Goal: Task Accomplishment & Management: Use online tool/utility

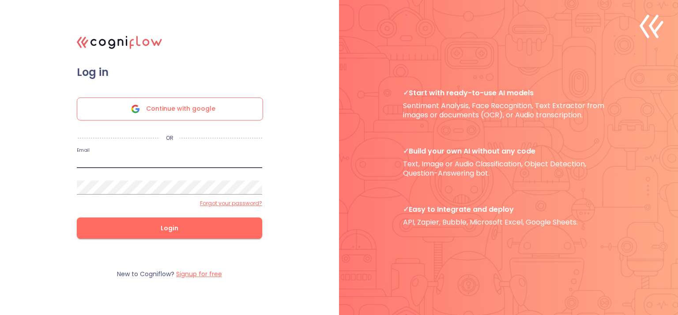
click at [150, 165] on input "email" at bounding box center [170, 161] width 186 height 14
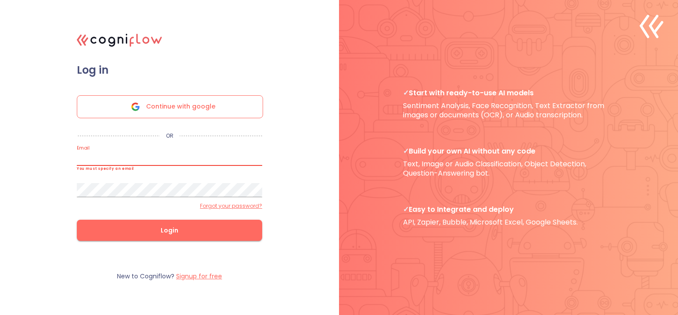
type input "[EMAIL_ADDRESS][DOMAIN_NAME]"
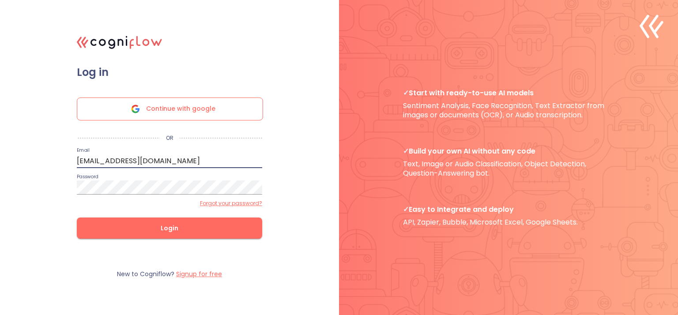
click at [77, 218] on button "Login" at bounding box center [170, 228] width 186 height 21
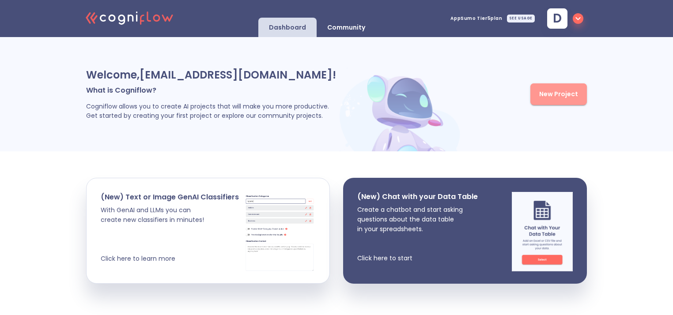
click at [553, 96] on span "New Project" at bounding box center [558, 94] width 39 height 11
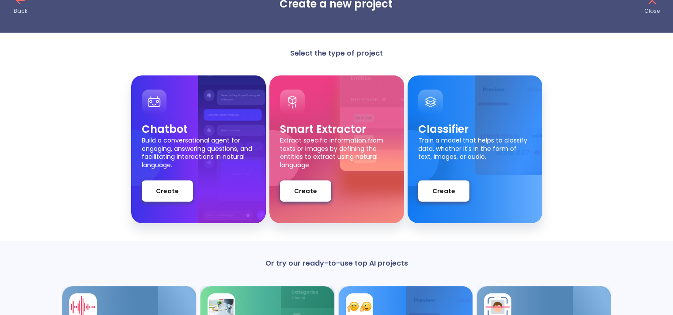
scroll to position [25, 0]
click at [176, 197] on button "Create" at bounding box center [167, 191] width 51 height 21
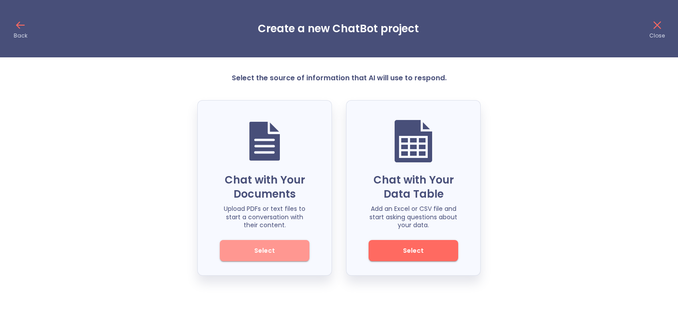
click at [287, 250] on span "Select" at bounding box center [265, 251] width 60 height 11
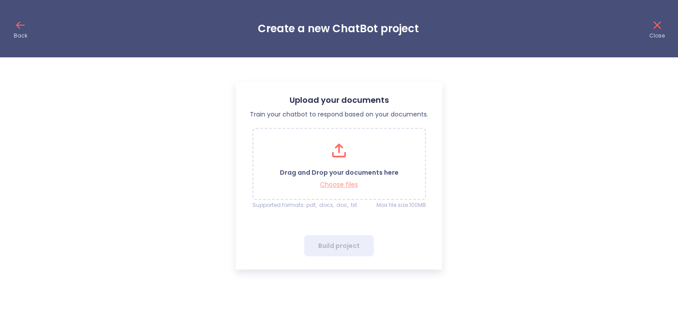
click at [345, 181] on p "Choose files" at bounding box center [339, 185] width 119 height 8
click at [340, 185] on p "Choose files" at bounding box center [339, 185] width 119 height 8
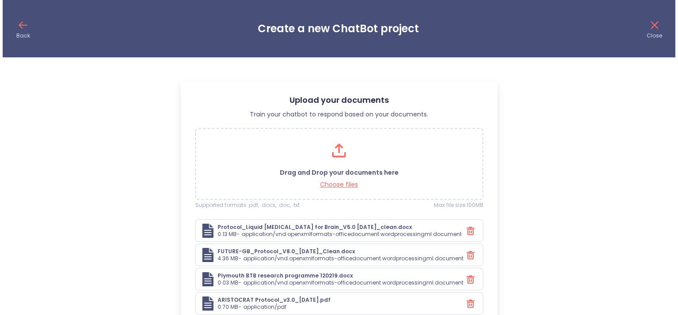
scroll to position [88, 0]
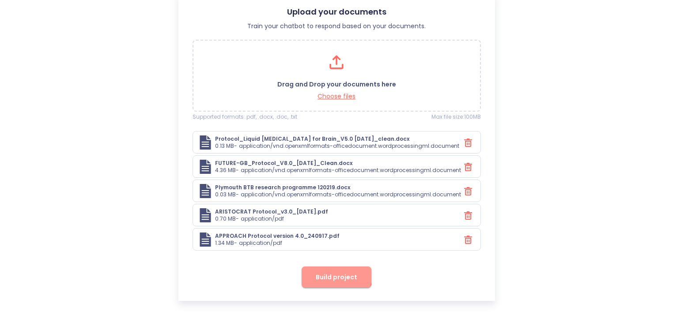
click at [325, 272] on span "Build project" at bounding box center [337, 277] width 42 height 11
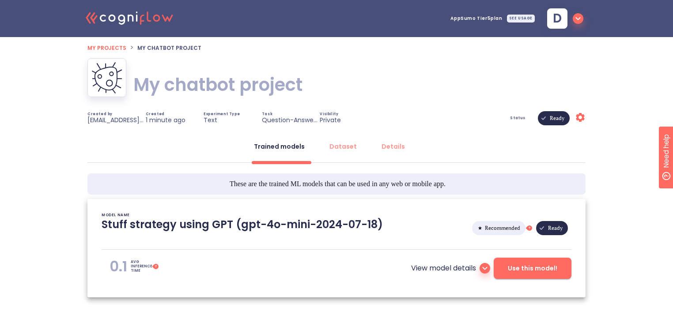
type textarea "[[DATE] 18:14:01]- Starting with download required files from shared storage [[…"
click at [266, 82] on h1 "My chatbot project" at bounding box center [217, 84] width 169 height 25
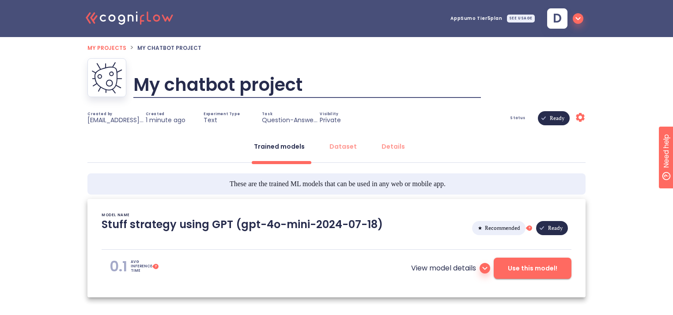
click at [266, 82] on input "My chatbot project" at bounding box center [307, 85] width 348 height 27
type input "[MEDICAL_DATA] Trial"
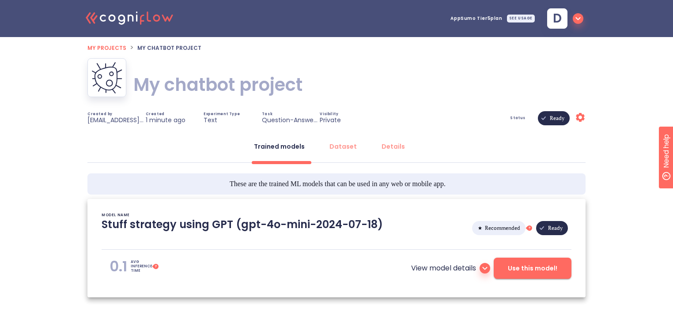
click at [484, 155] on div "Trained models Dataset Details" at bounding box center [336, 149] width 498 height 27
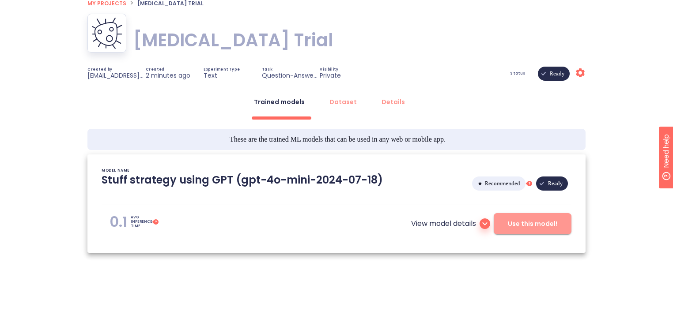
click at [518, 228] on span "Use this model!" at bounding box center [532, 224] width 49 height 11
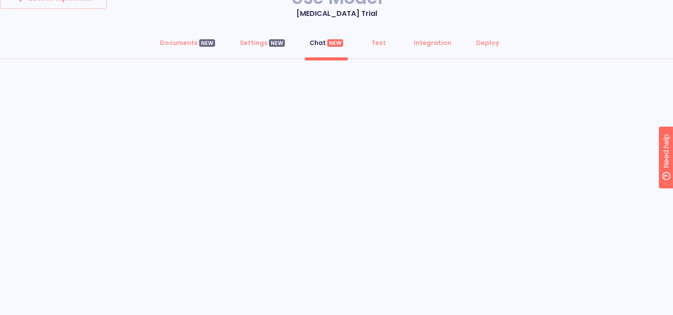
scroll to position [21, 0]
click at [258, 43] on div "Settings NEW" at bounding box center [262, 43] width 45 height 9
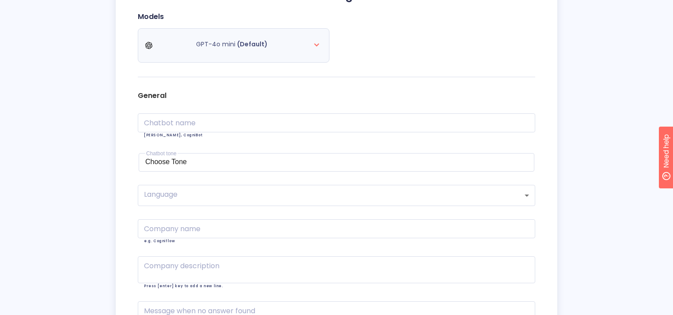
scroll to position [131, 0]
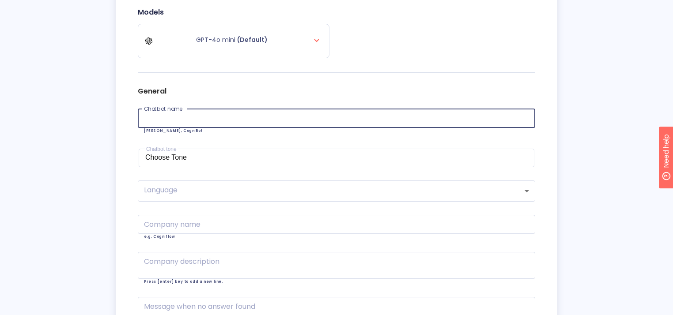
click at [208, 114] on input "text" at bounding box center [337, 118] width 398 height 19
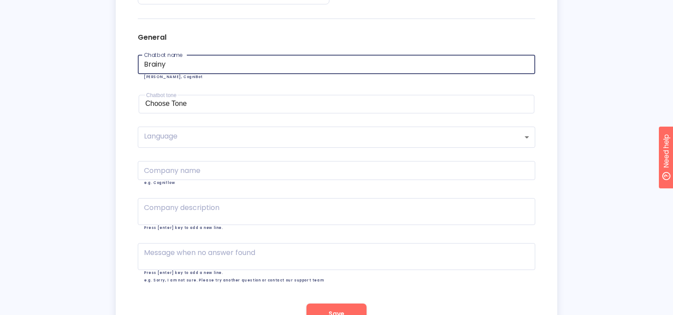
scroll to position [185, 0]
type input "Brainy"
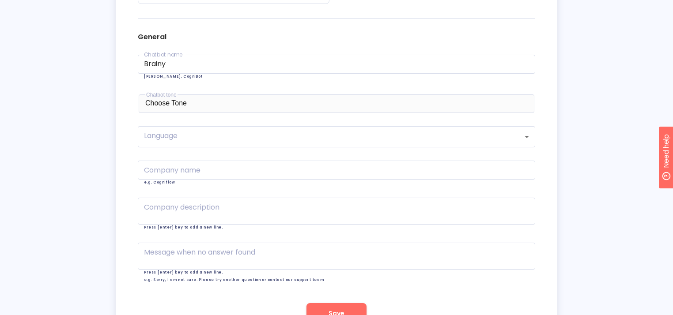
click at [224, 107] on div "Choose Tone" at bounding box center [336, 103] width 383 height 8
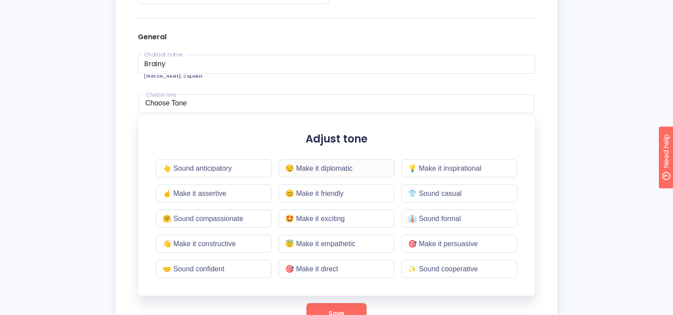
click at [369, 171] on div "😌 Make it diplomatic" at bounding box center [337, 168] width 116 height 18
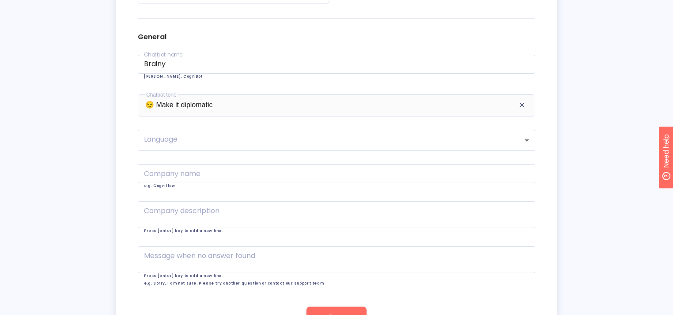
click at [302, 99] on div "😌 Make it diplomatic" at bounding box center [336, 104] width 383 height 11
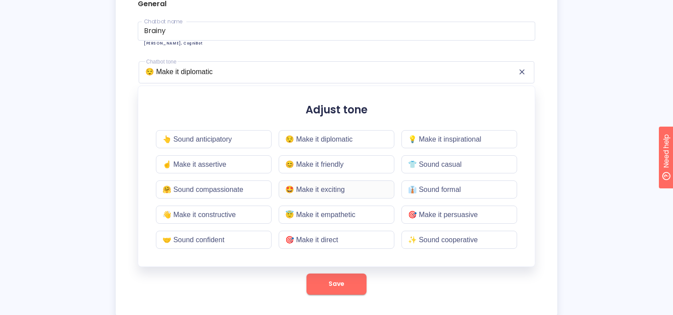
scroll to position [242, 0]
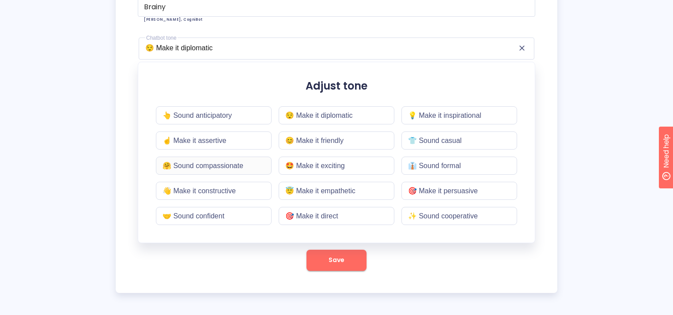
click at [250, 170] on div "🤗 Sound compassionate" at bounding box center [214, 166] width 116 height 18
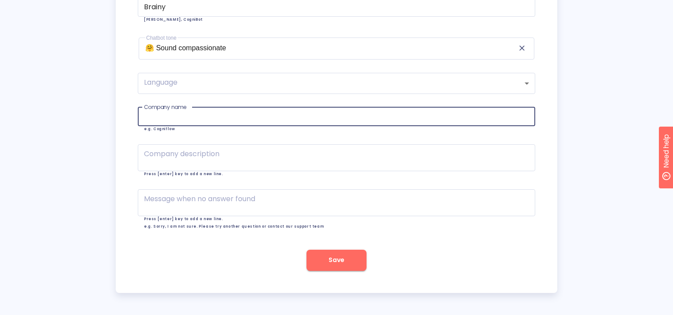
click at [319, 114] on input "text" at bounding box center [337, 116] width 398 height 19
click at [212, 118] on input "IMAGING BEYOND LTD" at bounding box center [337, 116] width 398 height 19
type input "IMAGING BEYOND"
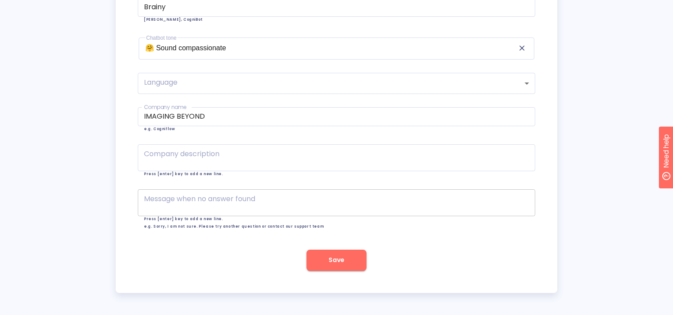
click at [276, 210] on div "x Message when no answer found" at bounding box center [337, 203] width 398 height 27
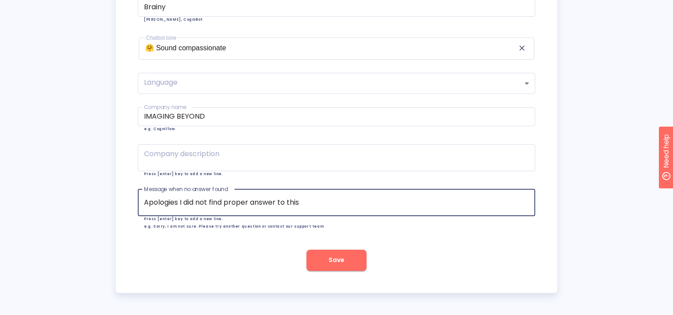
type textarea "Apologies I did not find proper answer to this"
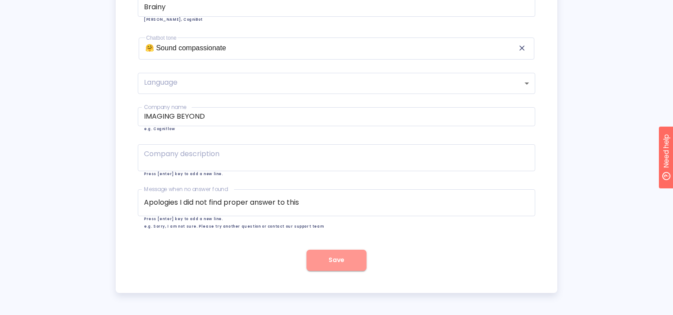
click at [333, 257] on span "Save" at bounding box center [337, 260] width 16 height 11
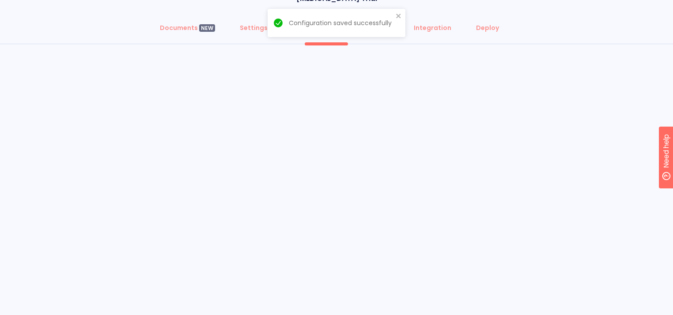
scroll to position [36, 0]
click at [398, 17] on icon "close" at bounding box center [399, 15] width 6 height 7
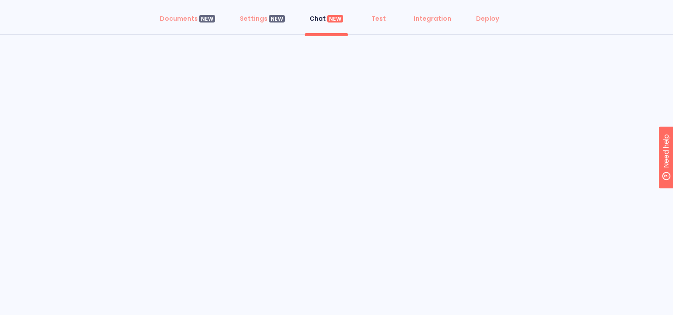
scroll to position [43, 0]
click at [374, 20] on div "Test" at bounding box center [378, 20] width 15 height 9
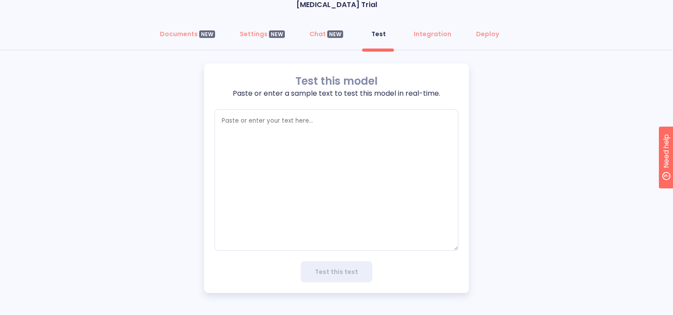
scroll to position [30, 0]
click at [326, 34] on div "Chat NEW" at bounding box center [327, 34] width 34 height 9
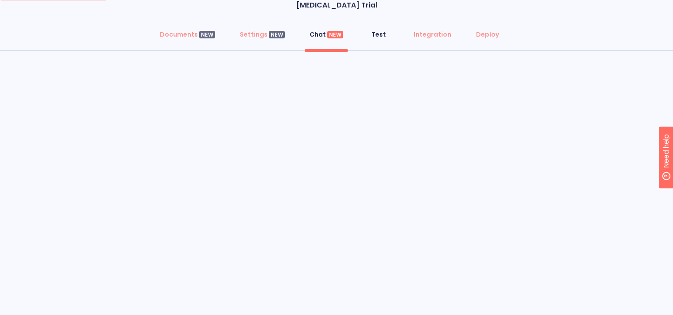
click at [375, 37] on div "Test" at bounding box center [378, 34] width 15 height 9
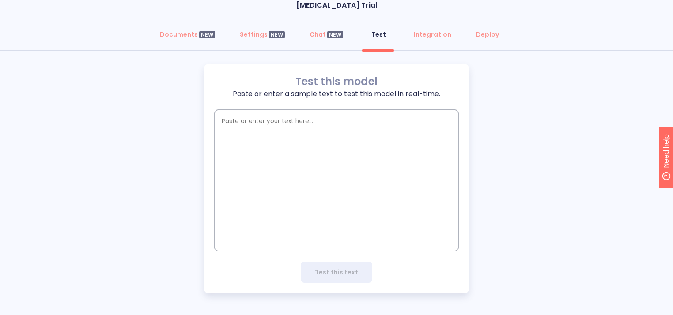
click at [299, 127] on textarea "empty textarea" at bounding box center [337, 180] width 244 height 141
click at [318, 38] on div "Chat NEW" at bounding box center [327, 34] width 34 height 9
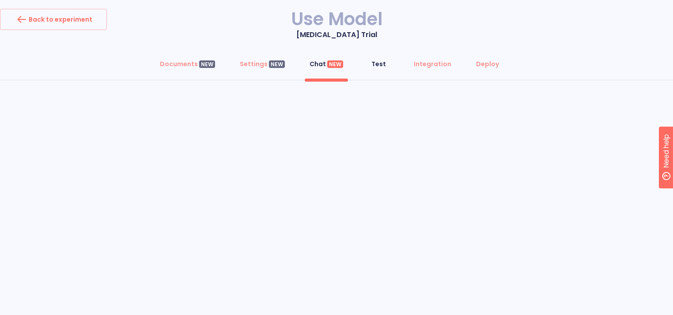
click at [368, 63] on span "Test" at bounding box center [378, 64] width 21 height 9
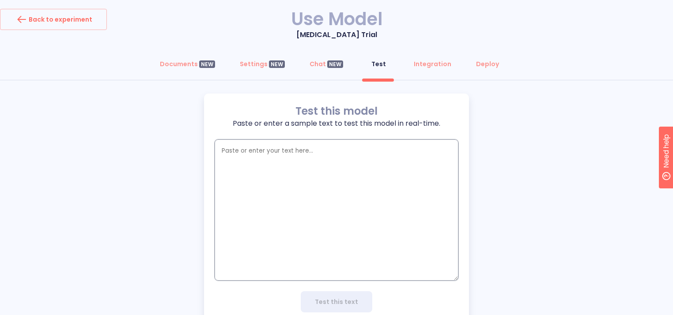
click at [333, 177] on textarea "empty textarea" at bounding box center [337, 210] width 244 height 141
type textarea "W"
type textarea "x"
type textarea "6"
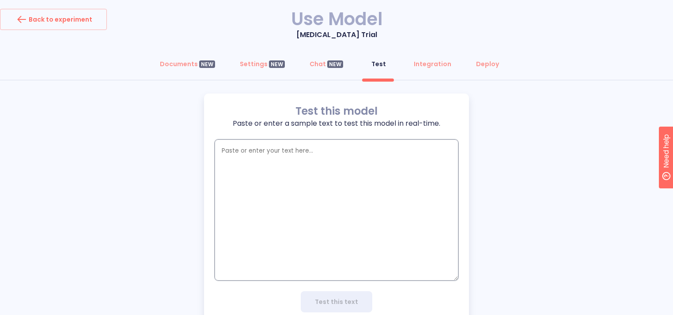
type textarea "x"
type textarea "65"
type textarea "x"
type textarea "65"
type textarea "x"
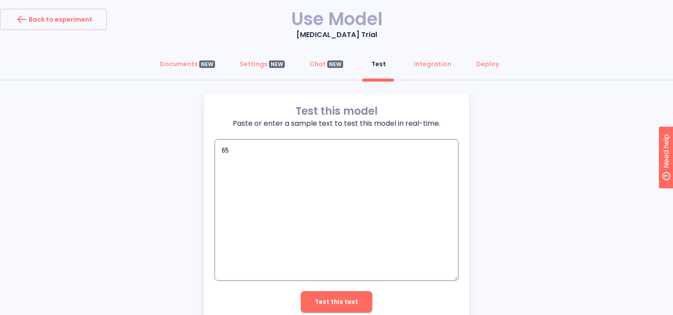
type textarea "65 y"
type textarea "x"
type textarea "65 ye"
type textarea "x"
type textarea "65 yea"
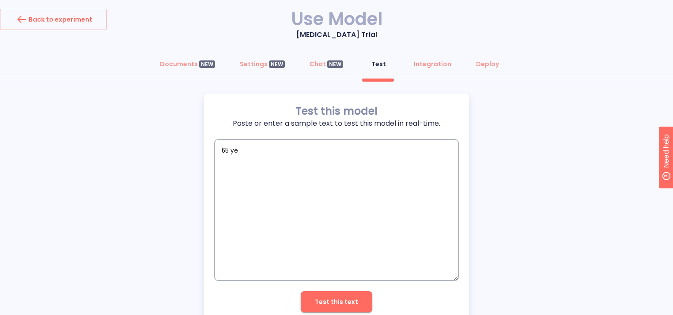
type textarea "x"
type textarea "65 year"
type textarea "x"
type textarea "65 years"
type textarea "x"
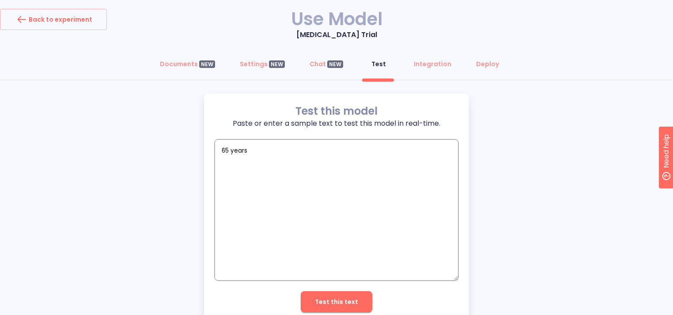
type textarea "65 years"
type textarea "x"
type textarea "65 years d"
type textarea "x"
type textarea "65 years"
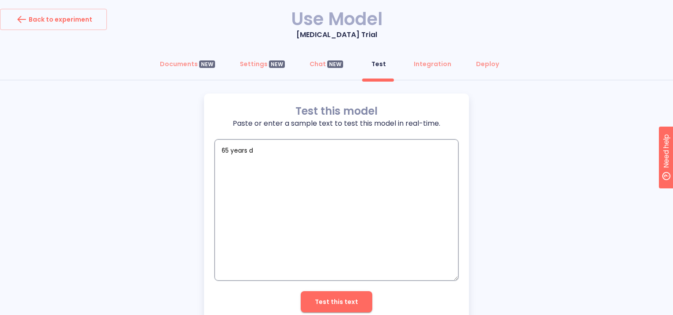
type textarea "x"
type textarea "65 years d"
type textarea "x"
type textarea "65 years do"
type textarea "x"
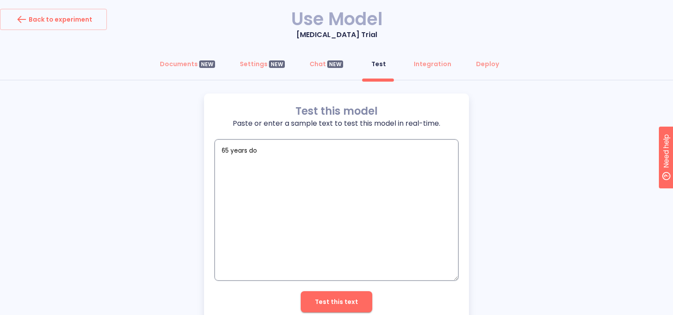
type textarea "65 years doc"
type textarea "x"
type textarea "65 years do"
type textarea "x"
type textarea "65 years d"
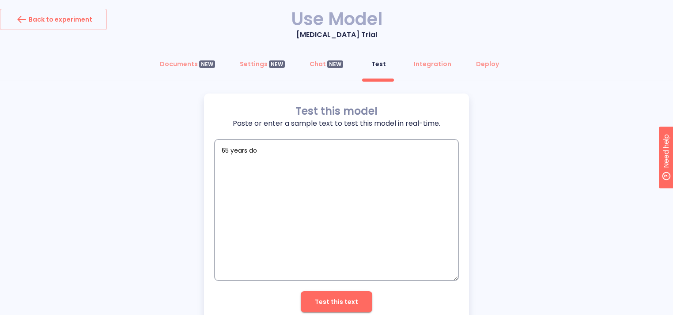
type textarea "x"
type textarea "65 years"
type textarea "x"
type textarea "65 years g"
type textarea "x"
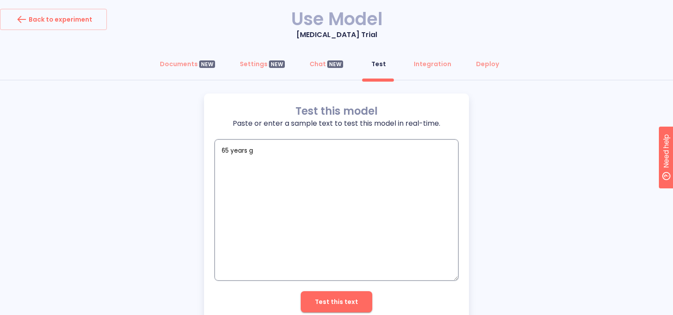
type textarea "65 years gl"
type textarea "x"
type textarea "65 years gli"
type textarea "x"
type textarea "65 years glio"
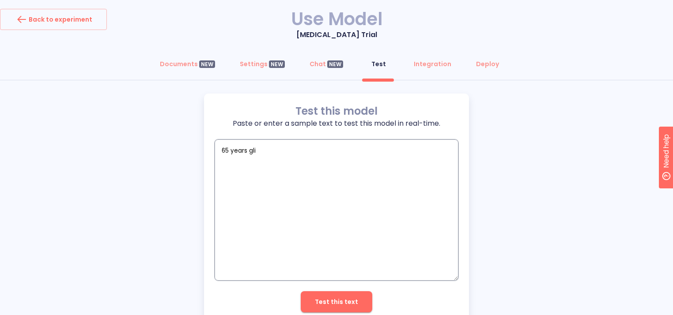
type textarea "x"
type textarea "65 years gli"
type textarea "x"
type textarea "65 years gl"
type textarea "x"
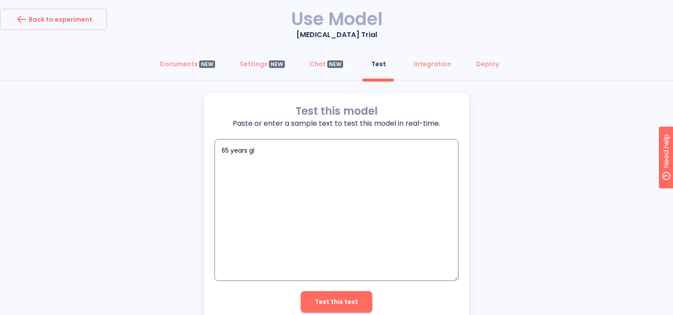
type textarea "65 years g"
type textarea "x"
type textarea "65 years"
type textarea "x"
type textarea "65 years a"
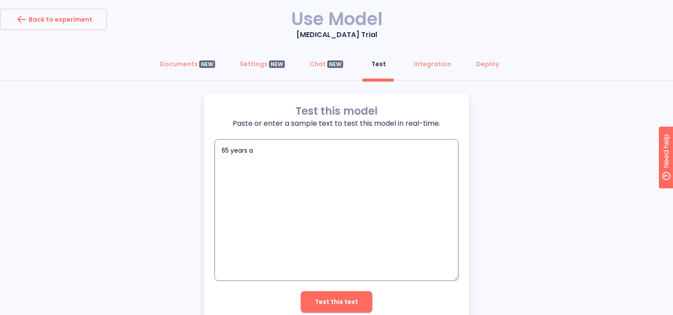
type textarea "x"
type textarea "65 years as"
type textarea "x"
type textarea "65 years ast"
type textarea "x"
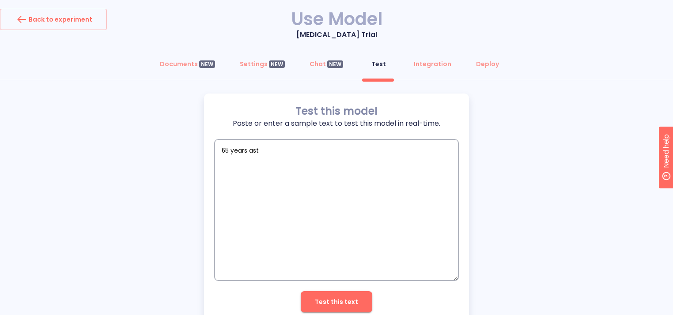
type textarea "65 years astr"
type textarea "x"
type textarea "65 years astro"
type textarea "x"
type textarea "65 years astroc"
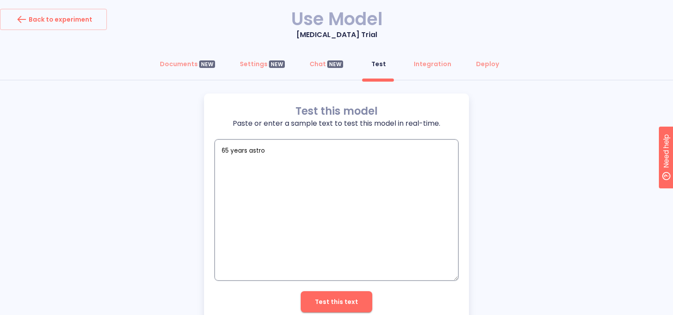
type textarea "x"
type textarea "65 years astrocy"
type textarea "x"
type textarea "65 years astrocyt"
type textarea "x"
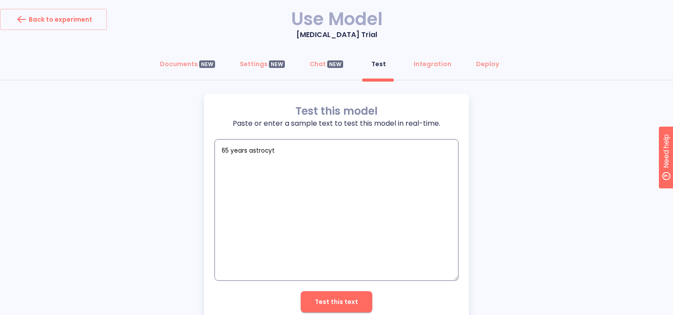
type textarea "65 years astrocyto"
type textarea "x"
type textarea "65 years astrocytom"
type textarea "x"
type textarea "65 years [MEDICAL_DATA]"
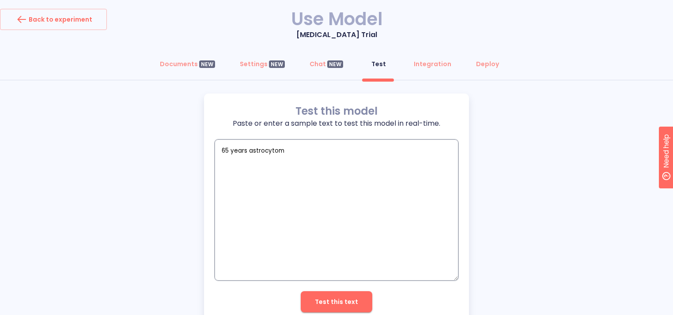
type textarea "x"
type textarea "65 years [MEDICAL_DATA]"
type textarea "x"
type textarea "65 years [MEDICAL_DATA] g"
type textarea "x"
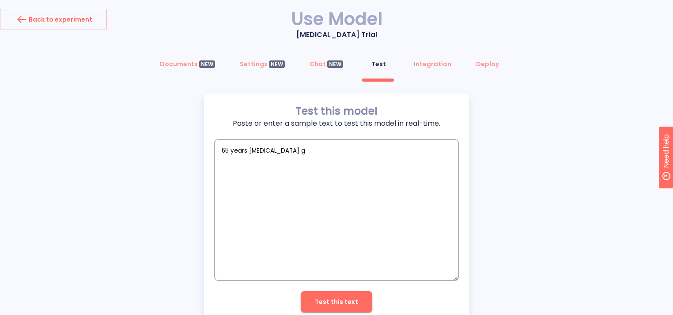
type textarea "65 years [MEDICAL_DATA] gr"
type textarea "x"
type textarea "65 years [MEDICAL_DATA] gra"
type textarea "x"
type textarea "65 years [MEDICAL_DATA] grad"
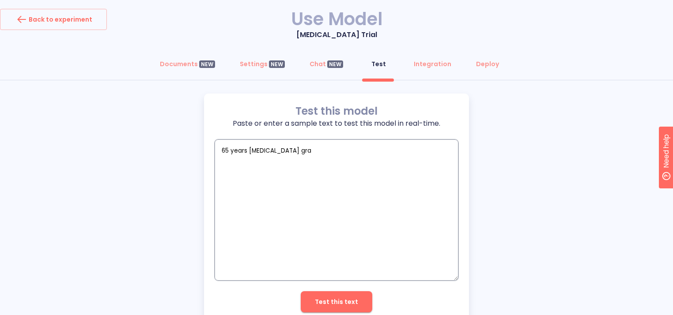
type textarea "x"
type textarea "65 years [MEDICAL_DATA] grade"
type textarea "x"
type textarea "65 years [MEDICAL_DATA] grade"
type textarea "x"
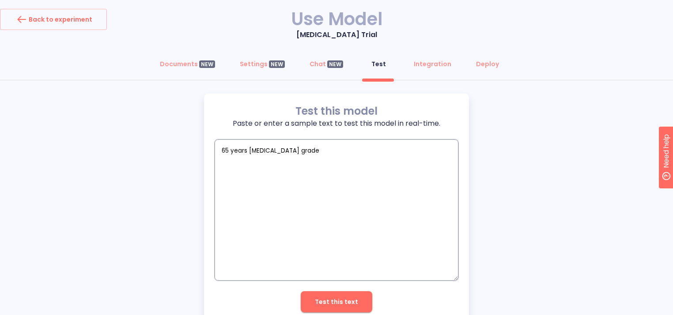
type textarea "65 years [MEDICAL_DATA] grade 3"
type textarea "x"
type textarea "65 years [MEDICAL_DATA] grade 3"
type textarea "x"
type textarea "65 years [MEDICAL_DATA] grade 3 p"
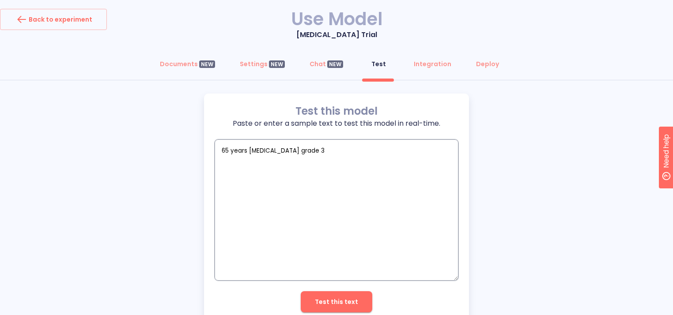
type textarea "x"
type textarea "65 years [MEDICAL_DATA] grade 3 pa"
type textarea "x"
type textarea "65 years [MEDICAL_DATA] grade 3 pat"
type textarea "x"
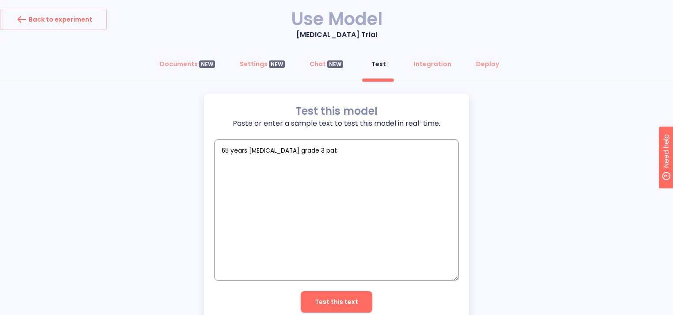
type textarea "65 years [MEDICAL_DATA] grade 3 pati"
type textarea "x"
type textarea "65 years [MEDICAL_DATA] grade 3 patie"
type textarea "x"
type textarea "65 years [MEDICAL_DATA] grade 3 patien"
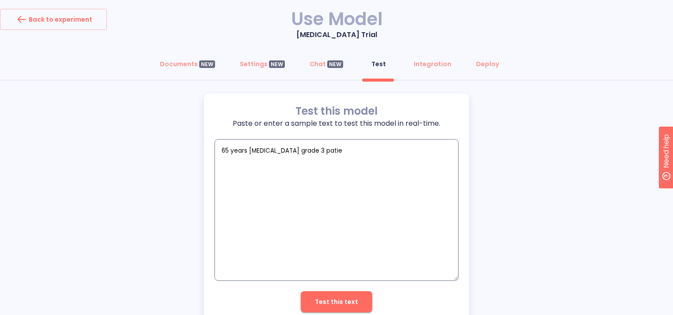
type textarea "x"
type textarea "65 years [MEDICAL_DATA] grade 3 patient"
type textarea "x"
type textarea "65 years [MEDICAL_DATA] grade 3 patient"
type textarea "x"
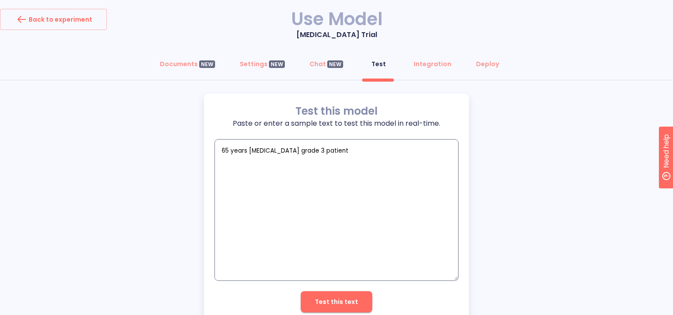
type textarea "65 years [MEDICAL_DATA] grade 3 patient"
type textarea "x"
type textarea "65 years [MEDICAL_DATA] grade 3 patient."
type textarea "x"
type textarea "65 years [MEDICAL_DATA] grade 3 patient."
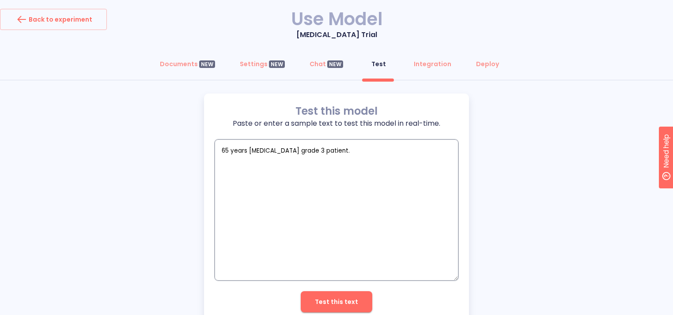
type textarea "x"
type textarea "65 years [MEDICAL_DATA] grade 3 patient. W"
type textarea "x"
type textarea "65 years [MEDICAL_DATA] grade 3 patient. Wh"
type textarea "x"
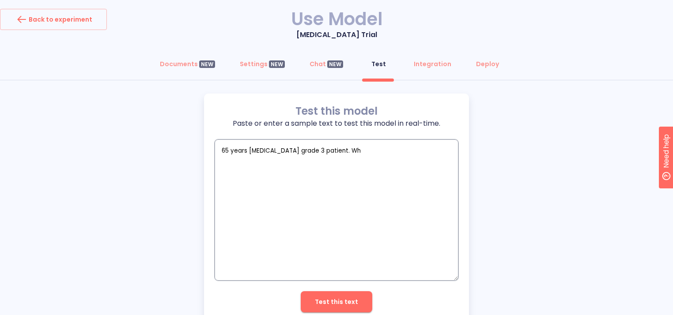
type textarea "65 years [MEDICAL_DATA] grade 3 patient. Wha"
type textarea "x"
type textarea "65 years [MEDICAL_DATA] grade 3 patient. What"
type textarea "x"
type textarea "65 years [MEDICAL_DATA] grade 3 patient. What"
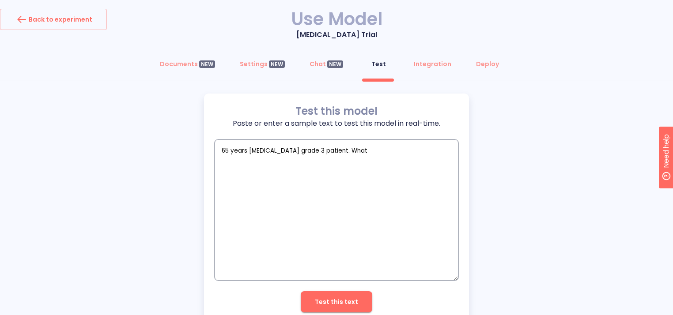
type textarea "x"
type textarea "65 years [MEDICAL_DATA] grade 3 patient. What c"
type textarea "x"
type textarea "65 years [MEDICAL_DATA] grade 3 patient. What ca"
type textarea "x"
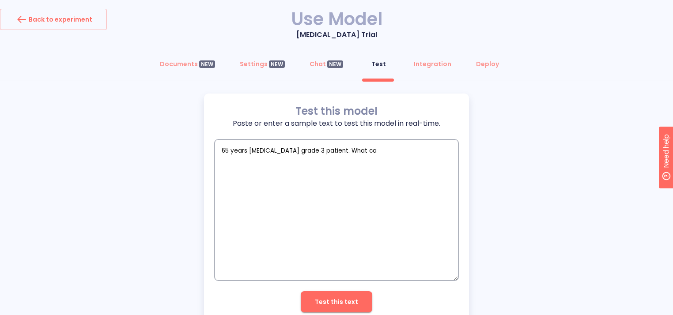
type textarea "65 years [MEDICAL_DATA] grade 3 patient. What can"
type textarea "x"
type textarea "65 years [MEDICAL_DATA] grade 3 patient. What can"
type textarea "x"
type textarea "65 years [MEDICAL_DATA] grade 3 patient. What can b"
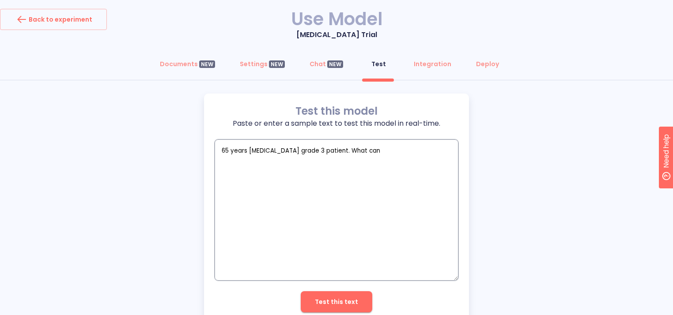
type textarea "x"
type textarea "65 years [MEDICAL_DATA] grade 3 patient. What can be"
type textarea "x"
type textarea "65 years [MEDICAL_DATA] grade 3 patient. What can be"
type textarea "x"
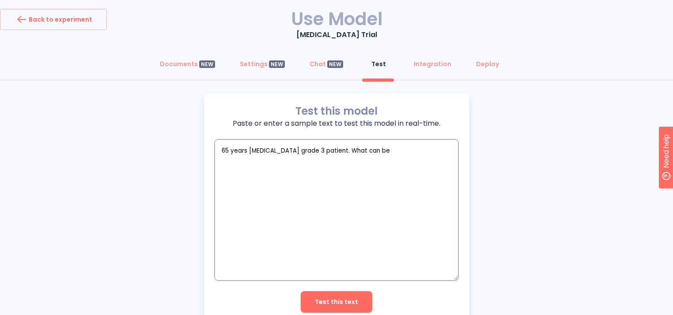
type textarea "65 years [MEDICAL_DATA] grade 3 patient. What can be b"
type textarea "x"
type textarea "65 years [MEDICAL_DATA] grade 3 patient. What can be be"
type textarea "x"
type textarea "65 years [MEDICAL_DATA] grade 3 patient. What can be bet"
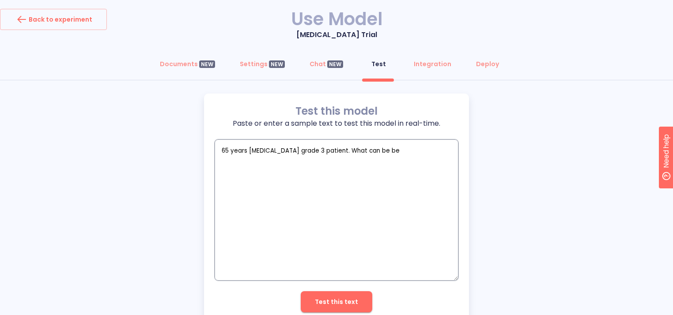
type textarea "x"
type textarea "65 years [MEDICAL_DATA] grade 3 patient. What can be bets"
type textarea "x"
type textarea "65 years [MEDICAL_DATA] grade 3 patient. What can be bet"
type textarea "x"
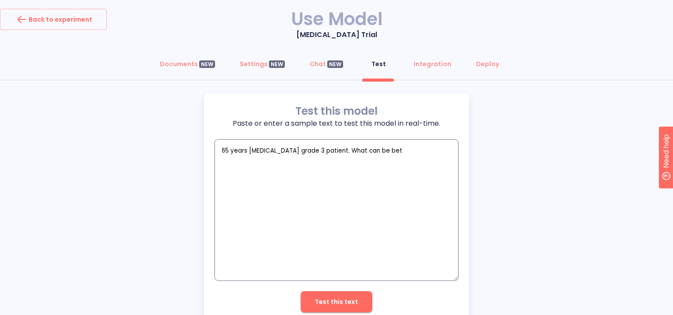
type textarea "65 years [MEDICAL_DATA] grade 3 patient. What can be be"
type textarea "x"
type textarea "65 years [MEDICAL_DATA] grade 3 patient. What can be bes"
type textarea "x"
type textarea "65 years [MEDICAL_DATA] grade 3 patient. What can be best"
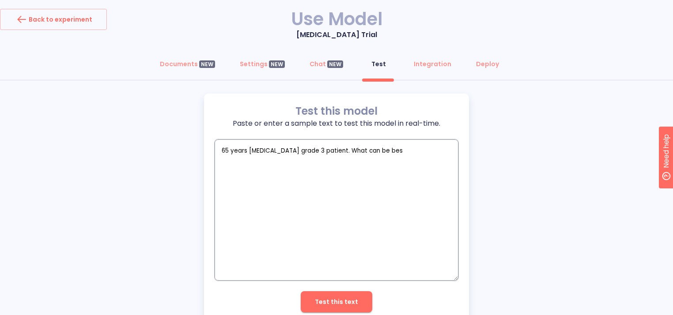
type textarea "x"
type textarea "65 years [MEDICAL_DATA] grade 3 patient. What can be best"
type textarea "x"
type textarea "65 years [MEDICAL_DATA] grade 3 patient. What can be best c"
type textarea "x"
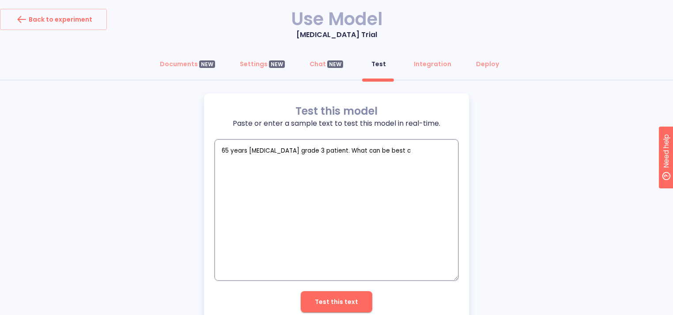
type textarea "65 years [MEDICAL_DATA] grade 3 patient. What can be best ca"
type textarea "x"
type textarea "65 years [MEDICAL_DATA] grade 3 patient. What can be best c"
type textarea "x"
type textarea "65 years [MEDICAL_DATA] grade 3 patient. What can be best"
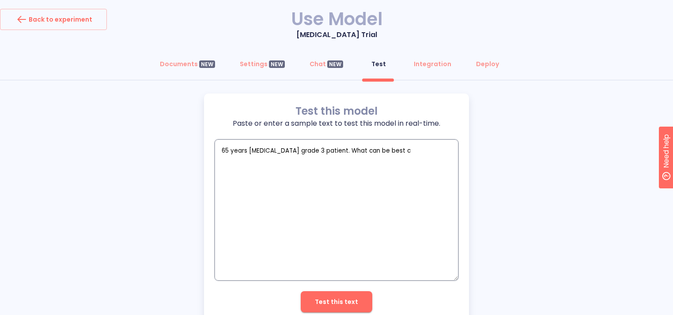
type textarea "x"
type textarea "65 years [MEDICAL_DATA] grade 3 patient. What can be best o"
type textarea "x"
type textarea "65 years [MEDICAL_DATA] grade 3 patient. What can be best on"
type textarea "x"
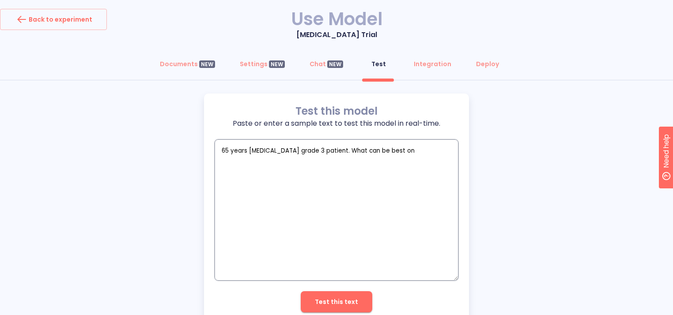
type textarea "65 years [MEDICAL_DATA] grade 3 patient. What can be best one"
type textarea "x"
type textarea "65 years [MEDICAL_DATA] grade 3 patient. What can be best one"
type textarea "x"
type textarea "65 years [MEDICAL_DATA] grade 3 patient. What can be best one"
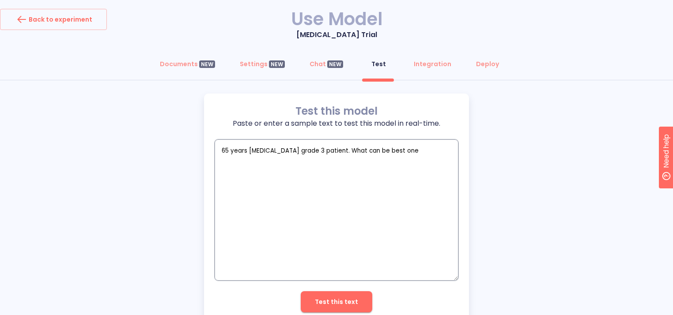
type textarea "x"
type textarea "65 years [MEDICAL_DATA] grade 3 patient. What can be best on"
type textarea "x"
type textarea "65 years [MEDICAL_DATA] grade 3 patient. What can be best o"
type textarea "x"
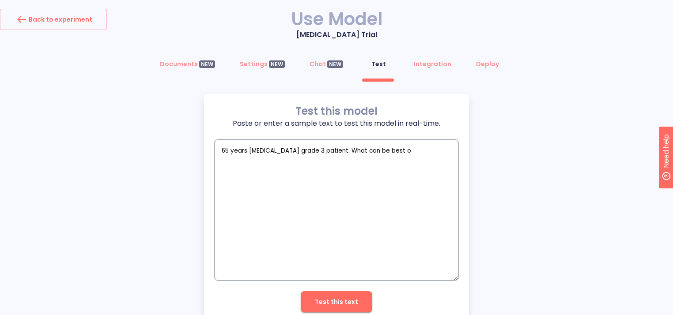
type textarea "65 years [MEDICAL_DATA] grade 3 patient. What can be best"
type textarea "x"
type textarea "65 years [MEDICAL_DATA] grade 3 patient. What can be best m"
type textarea "x"
type textarea "65 years [MEDICAL_DATA] grade 3 patient. What can be best me"
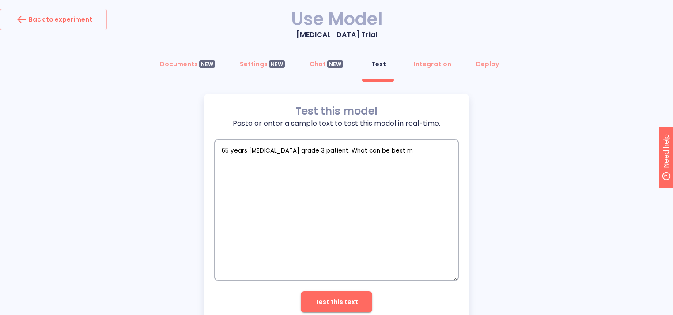
type textarea "x"
type textarea "65 years [MEDICAL_DATA] grade 3 patient. What can be best met"
type textarea "x"
type textarea "65 years [MEDICAL_DATA] grade 3 patient. What can be best meth"
type textarea "x"
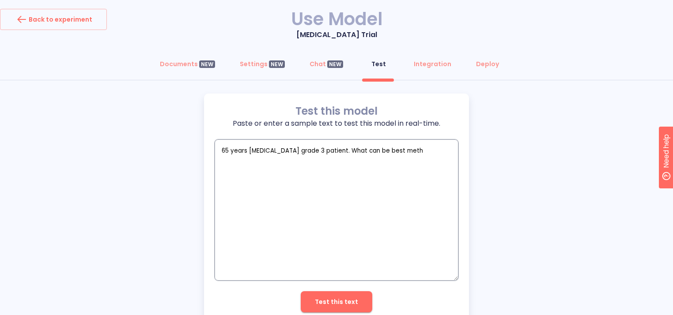
type textarea "65 years [MEDICAL_DATA] grade 3 patient. What can be best metho"
type textarea "x"
type textarea "65 years [MEDICAL_DATA] grade 3 patient. What can be best method"
type textarea "x"
type textarea "65 years [MEDICAL_DATA] grade 3 patient. What can be best method"
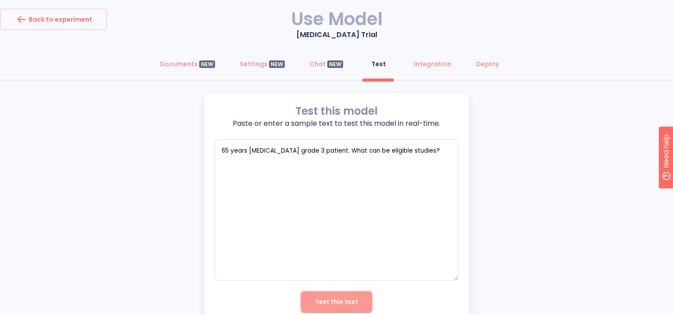
click at [341, 299] on span "Test this text" at bounding box center [336, 302] width 43 height 11
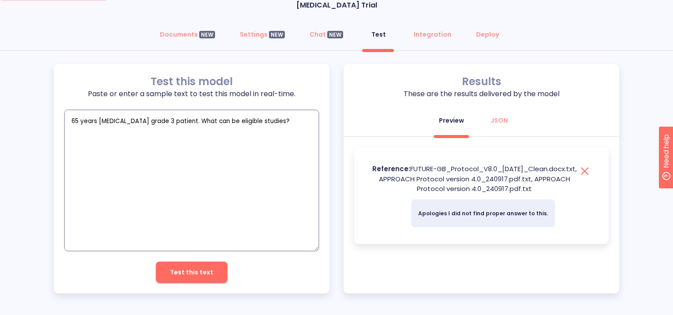
click at [222, 124] on textarea "65 years [MEDICAL_DATA] grade 3 patient. What can be eligible studies?" at bounding box center [191, 180] width 254 height 141
click at [319, 48] on div "Documents NEW Settings NEW Chat NEW Test Integration Deploy" at bounding box center [336, 37] width 673 height 27
click at [332, 34] on div "NEW" at bounding box center [335, 35] width 16 height 8
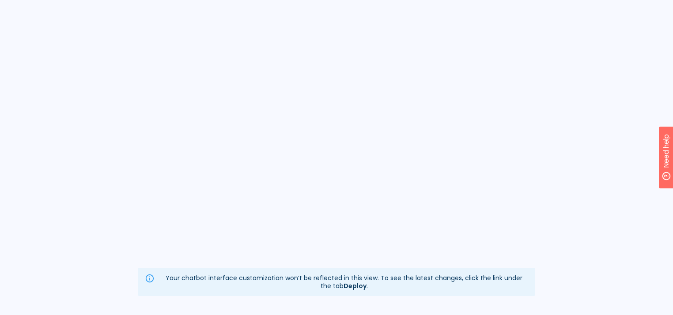
scroll to position [115, 0]
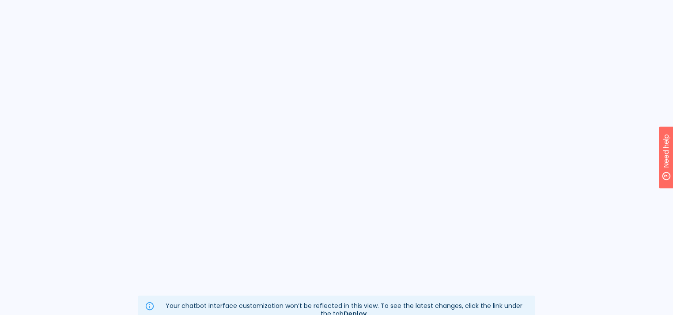
scroll to position [120, 0]
